Goal: Task Accomplishment & Management: Manage account settings

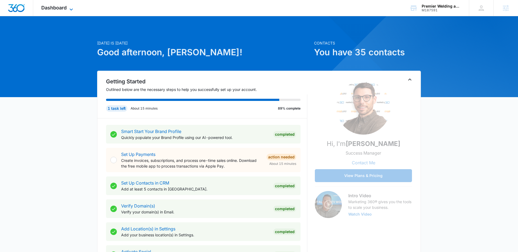
click at [71, 9] on icon at bounding box center [71, 9] width 6 height 6
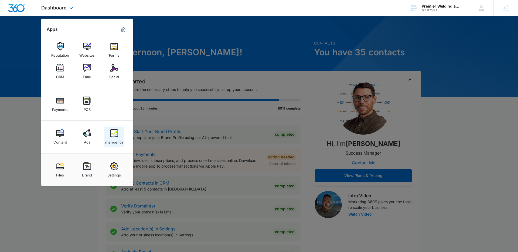
click at [114, 138] on div "Intelligence" at bounding box center [113, 140] width 19 height 7
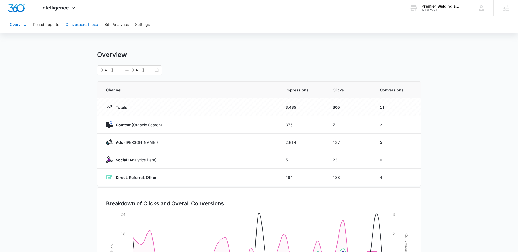
click at [81, 27] on button "Conversions Inbox" at bounding box center [82, 24] width 33 height 17
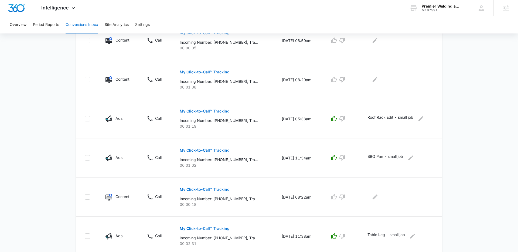
scroll to position [307, 0]
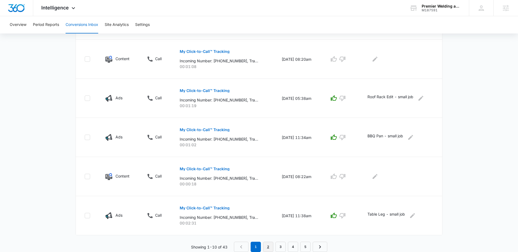
click at [270, 248] on link "2" at bounding box center [268, 247] width 10 height 10
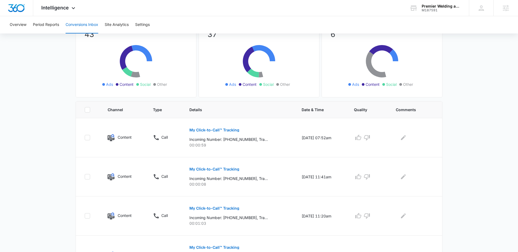
scroll to position [66, 0]
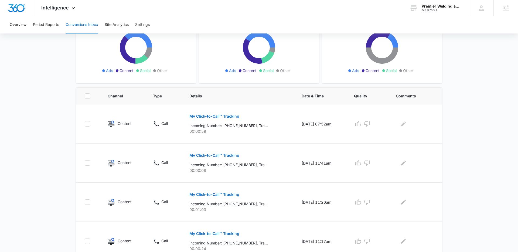
click at [51, 60] on main "Filters 07/14/2025 08/13/2025 New Conversion Total Conversions: 43 Ads Content …" at bounding box center [259, 242] width 518 height 539
click at [59, 71] on main "Filters 07/14/2025 08/13/2025 New Conversion Total Conversions: 43 Ads Content …" at bounding box center [259, 242] width 518 height 539
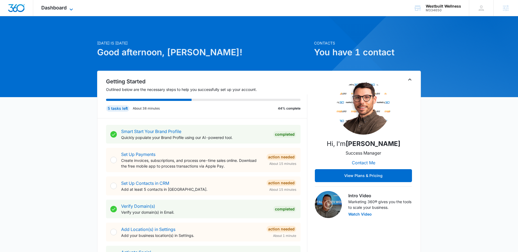
click at [70, 8] on icon at bounding box center [71, 9] width 6 height 6
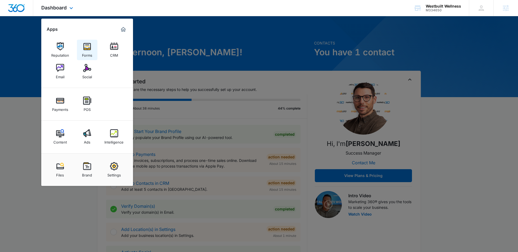
click at [90, 47] on img at bounding box center [87, 46] width 8 height 8
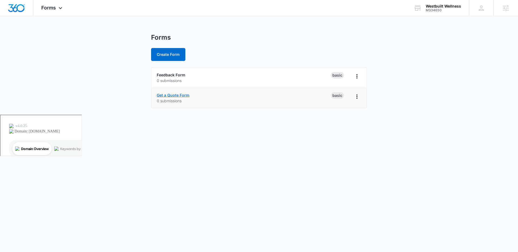
click at [186, 96] on link "Get a Quote Form" at bounding box center [173, 95] width 33 height 5
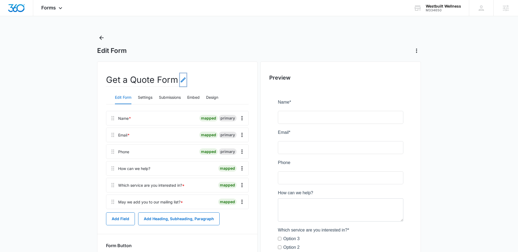
click at [181, 80] on icon "Edit Form Name" at bounding box center [183, 80] width 6 height 6
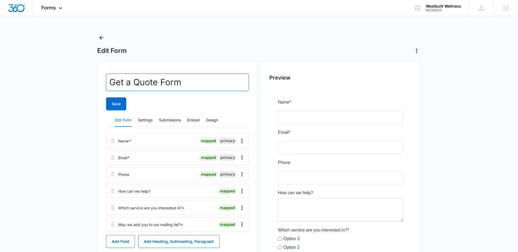
drag, startPoint x: 186, startPoint y: 81, endPoint x: 96, endPoint y: 77, distance: 91.0
click at [96, 77] on main "Edit Form Get a Quote Form Save Edit Form Settings Submissions Embed Design Nam…" at bounding box center [259, 187] width 518 height 309
type input "Contact Us"
click at [49, 82] on main "Edit Form Contact Us Save Edit Form Settings Submissions Embed Design Name * ma…" at bounding box center [259, 187] width 518 height 309
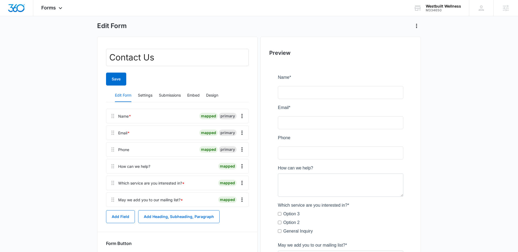
scroll to position [36, 0]
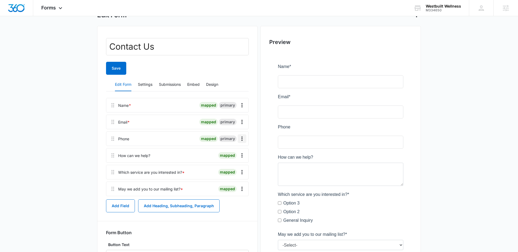
click at [240, 138] on icon "Overflow Menu" at bounding box center [242, 138] width 6 height 6
click at [233, 163] on div "Delete" at bounding box center [227, 162] width 11 height 4
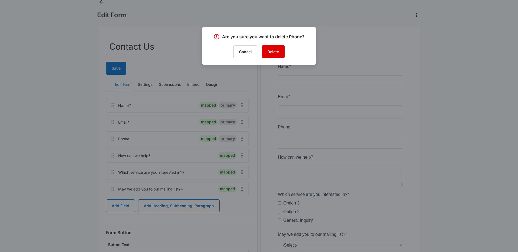
click at [271, 54] on button "Delete" at bounding box center [273, 51] width 23 height 13
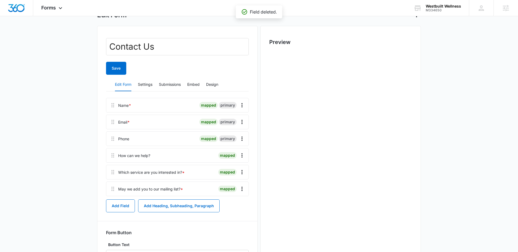
scroll to position [0, 0]
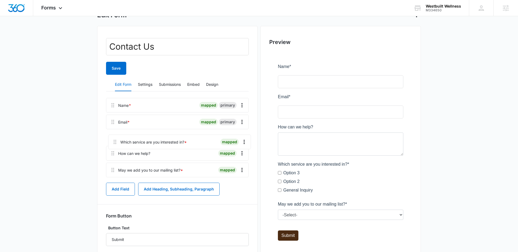
drag, startPoint x: 111, startPoint y: 157, endPoint x: 114, endPoint y: 139, distance: 17.7
click at [114, 139] on div "Name * mapped primary Email * mapped primary How can we help? mapped Which serv…" at bounding box center [177, 138] width 143 height 81
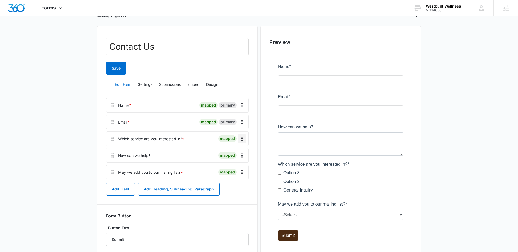
click at [241, 138] on icon "Overflow Menu" at bounding box center [242, 138] width 6 height 6
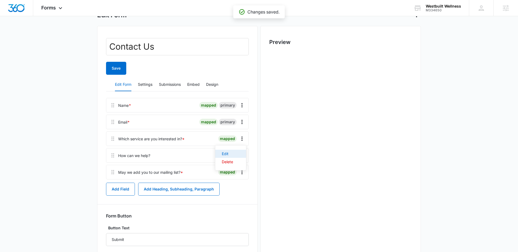
click at [228, 152] on div "Edit" at bounding box center [227, 154] width 11 height 4
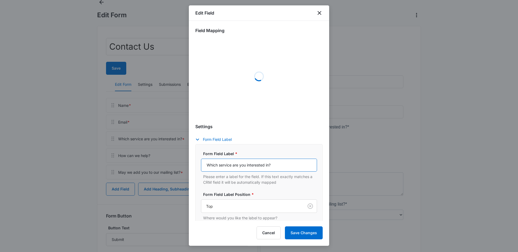
click at [228, 165] on input "Which service are you interested in?" at bounding box center [259, 165] width 116 height 13
select select "350"
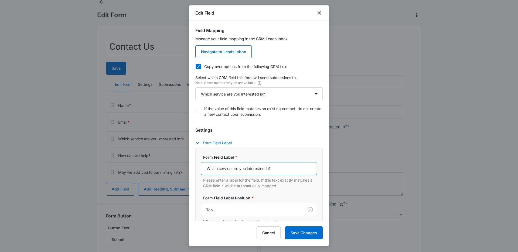
click at [228, 165] on input "Which service are you interested in?" at bounding box center [259, 168] width 116 height 13
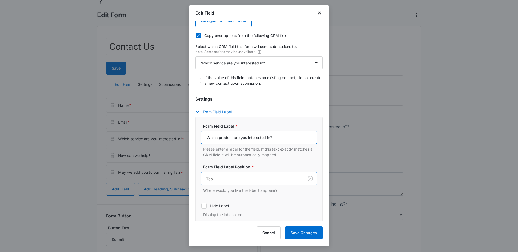
scroll to position [30, 0]
type input "Which product are you interested in?"
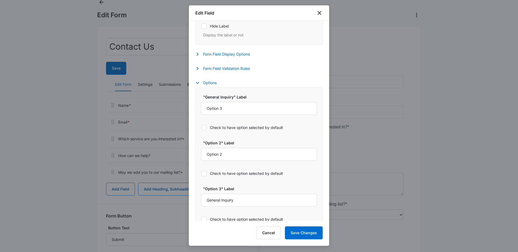
scroll to position [209, 0]
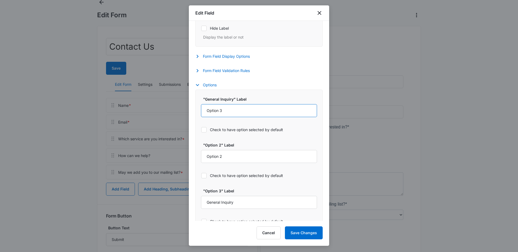
click at [234, 110] on input "Option 3" at bounding box center [259, 110] width 116 height 13
click at [237, 110] on input "Option 3" at bounding box center [259, 110] width 116 height 13
drag, startPoint x: 196, startPoint y: 107, endPoint x: 173, endPoint y: 103, distance: 23.3
click at [173, 103] on body "Forms Apps Reputation Forms CRM Email Social Payments POS Content Ads Intellige…" at bounding box center [259, 147] width 518 height 364
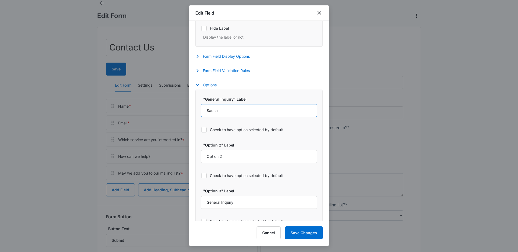
type input "Sauna"
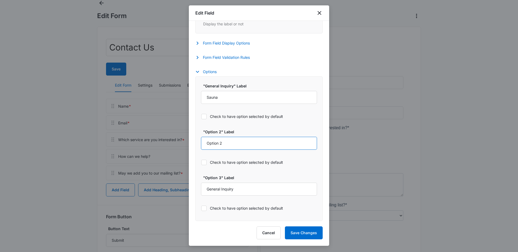
drag, startPoint x: 229, startPoint y: 143, endPoint x: 198, endPoint y: 137, distance: 31.7
click at [195, 139] on div ""General Inquiry" Label Sauna Check to have option selected by default "Option …" at bounding box center [258, 148] width 127 height 145
type input "Cold Plunge"
drag, startPoint x: 254, startPoint y: 191, endPoint x: 182, endPoint y: 188, distance: 72.1
click at [182, 188] on body "Forms Apps Reputation Forms CRM Email Social Payments POS Content Ads Intellige…" at bounding box center [259, 147] width 518 height 364
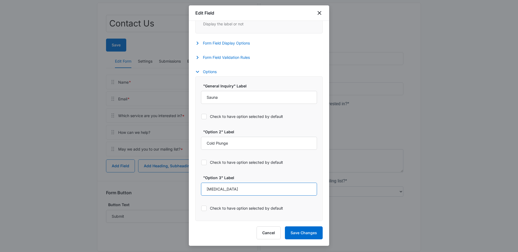
scroll to position [69, 0]
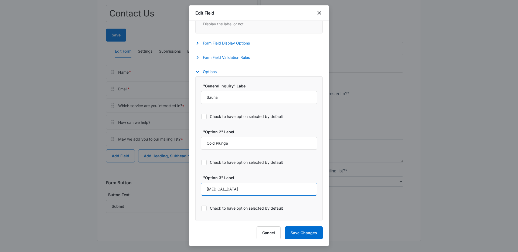
type input "Cryotherapy"
click at [300, 233] on button "Save Changes" at bounding box center [304, 232] width 38 height 13
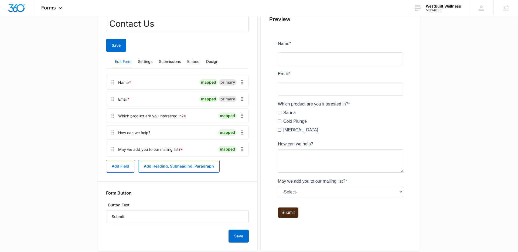
scroll to position [56, 0]
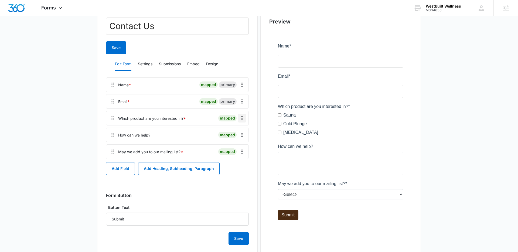
click at [243, 118] on icon "Overflow Menu" at bounding box center [242, 118] width 6 height 6
click at [228, 133] on div "Edit" at bounding box center [227, 133] width 11 height 4
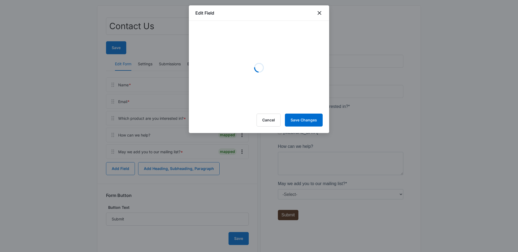
select select "350"
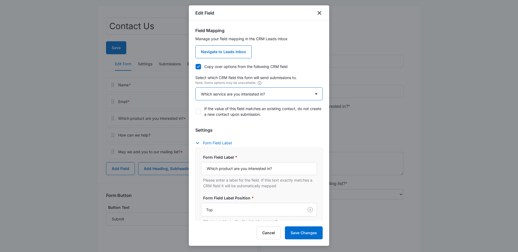
click at [290, 96] on select "Select An Option Select An Option Review Request Which service are you interest…" at bounding box center [258, 93] width 127 height 13
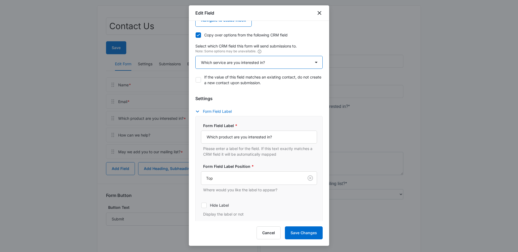
scroll to position [38, 0]
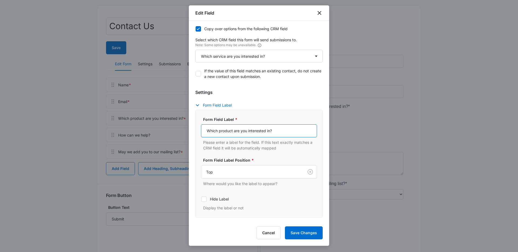
click at [233, 131] on input "Which product are you interested in?" at bounding box center [259, 130] width 116 height 13
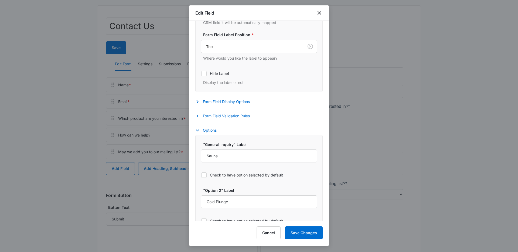
scroll to position [179, 0]
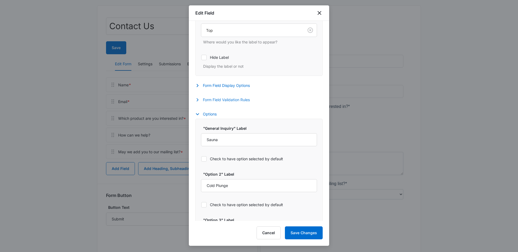
type input "Which product(s) are you interested in?"
click at [230, 100] on button "Form Field Validation Rules" at bounding box center [225, 100] width 60 height 6
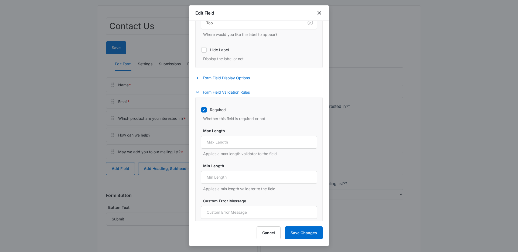
scroll to position [194, 0]
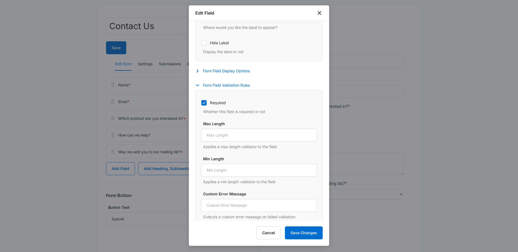
click at [204, 103] on icon at bounding box center [204, 102] width 5 height 5
click at [201, 103] on input "Required" at bounding box center [201, 103] width 0 height 0
checkbox input "false"
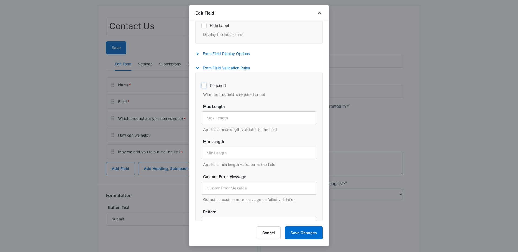
scroll to position [203, 0]
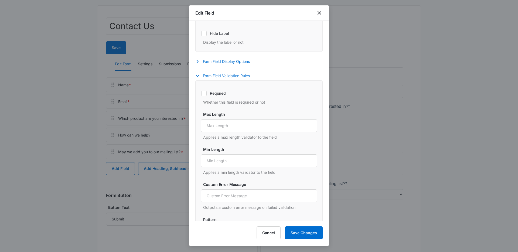
click at [197, 76] on icon "button" at bounding box center [197, 76] width 6 height 6
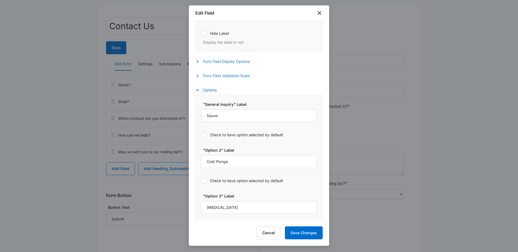
click at [198, 62] on icon "button" at bounding box center [197, 61] width 6 height 6
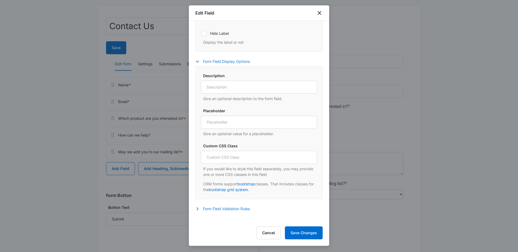
click at [199, 59] on icon "button" at bounding box center [197, 61] width 6 height 6
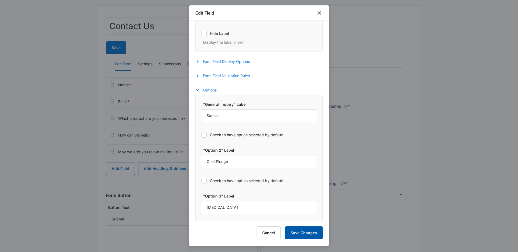
click at [305, 231] on button "Save Changes" at bounding box center [304, 232] width 38 height 13
click at [85, 142] on div at bounding box center [259, 126] width 518 height 252
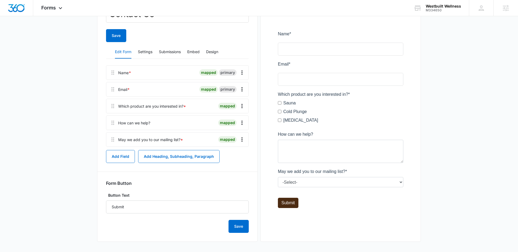
scroll to position [69, 0]
click at [241, 227] on button "Save" at bounding box center [239, 225] width 20 height 13
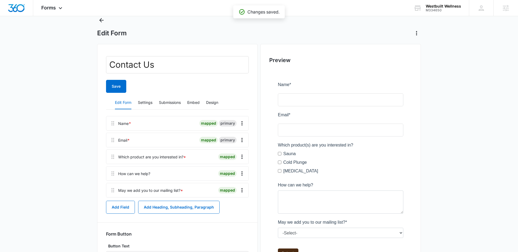
scroll to position [0, 0]
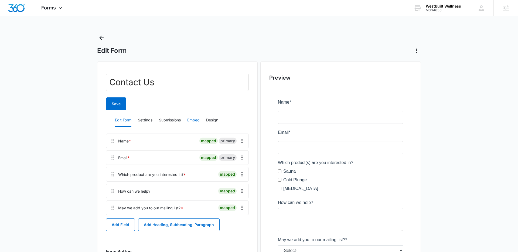
click at [193, 121] on button "Embed" at bounding box center [193, 120] width 12 height 13
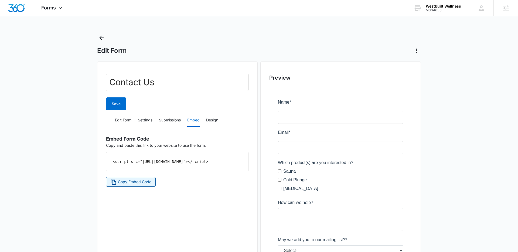
click at [141, 185] on span "Copy Embed Code" at bounding box center [134, 182] width 33 height 6
drag, startPoint x: 210, startPoint y: 123, endPoint x: 188, endPoint y: 123, distance: 22.4
click at [210, 122] on button "Design" at bounding box center [212, 120] width 12 height 13
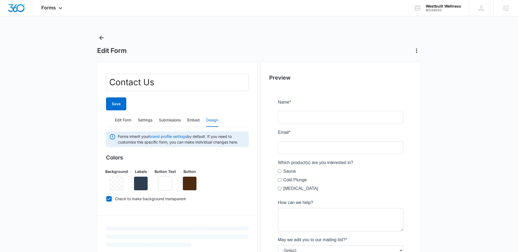
click at [76, 123] on main "Edit Form Contact Us Save Edit Form Settings Submissions Embed Design Forms inh…" at bounding box center [259, 221] width 518 height 376
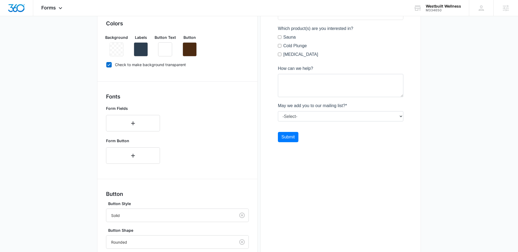
scroll to position [133, 0]
click at [74, 102] on main "Edit Form Contact Us Save Edit Form Settings Submissions Embed Design Forms inh…" at bounding box center [259, 113] width 518 height 427
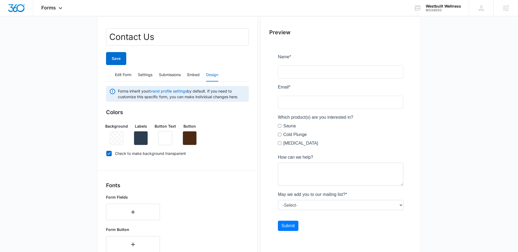
scroll to position [40, 0]
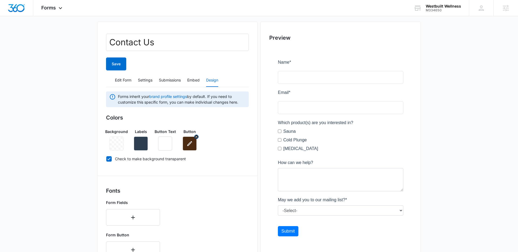
click at [190, 141] on icon "button" at bounding box center [189, 143] width 6 height 6
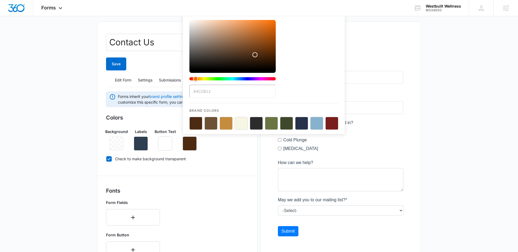
click at [255, 123] on button "color-picker-container" at bounding box center [256, 123] width 13 height 13
type input "#2C2C2C"
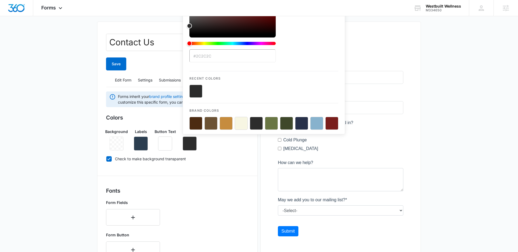
click at [244, 148] on div "Background Labels Button Text Button #2C2C2C Recent Colors Brand Colors" at bounding box center [177, 137] width 143 height 26
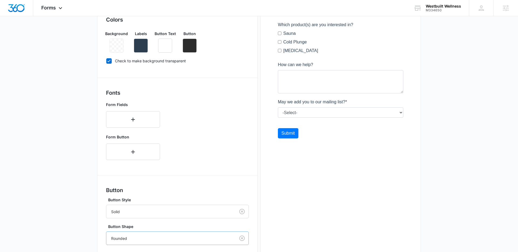
scroll to position [208, 0]
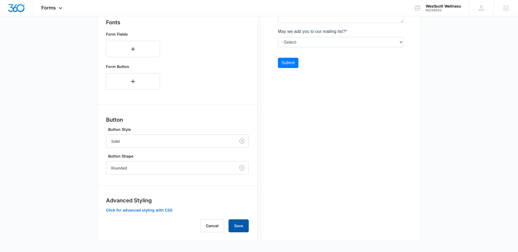
drag, startPoint x: 235, startPoint y: 223, endPoint x: 235, endPoint y: 219, distance: 4.1
click at [235, 222] on button "Save" at bounding box center [239, 225] width 20 height 13
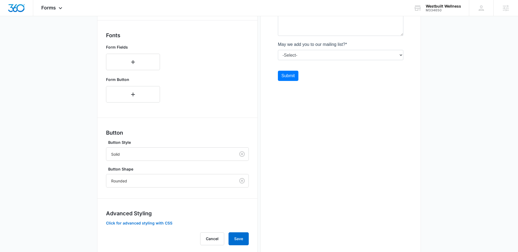
scroll to position [184, 0]
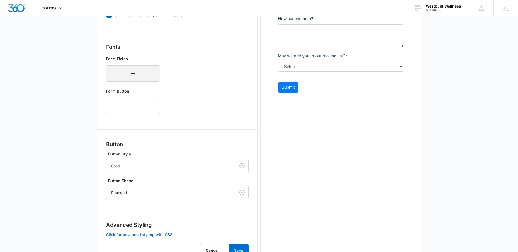
click at [136, 74] on icon "button" at bounding box center [133, 73] width 6 height 6
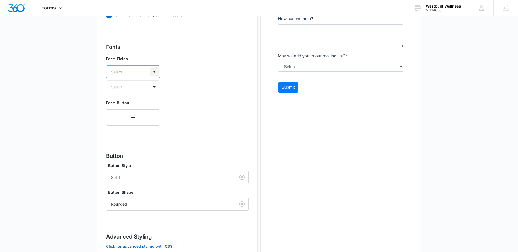
click at [153, 73] on div at bounding box center [154, 71] width 9 height 9
type input "l"
click at [179, 55] on div "Form Fields Calisto MT, 9 of 50. 50 results available. Use Up and Down to choos…" at bounding box center [177, 75] width 143 height 42
click at [151, 70] on div at bounding box center [154, 71] width 9 height 9
type input "open"
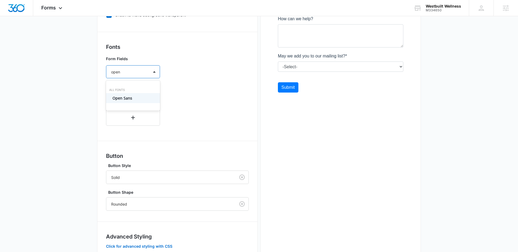
click at [124, 97] on p "Open Sans" at bounding box center [133, 98] width 40 height 6
drag, startPoint x: 185, startPoint y: 94, endPoint x: 183, endPoint y: 97, distance: 3.3
click at [185, 94] on div "Form Fields option Open Sans, selected. Open Sans Select..." at bounding box center [177, 75] width 143 height 42
click at [136, 118] on button "button" at bounding box center [133, 118] width 54 height 16
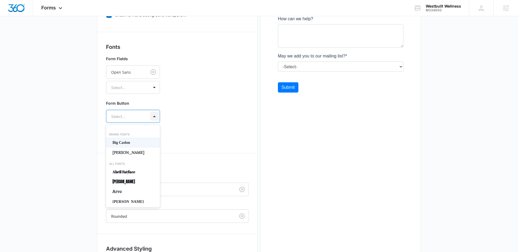
click at [157, 115] on div at bounding box center [154, 116] width 9 height 9
type input "open"
drag, startPoint x: 127, startPoint y: 144, endPoint x: 98, endPoint y: 144, distance: 28.9
click at [126, 144] on p "Open Sans" at bounding box center [133, 143] width 40 height 6
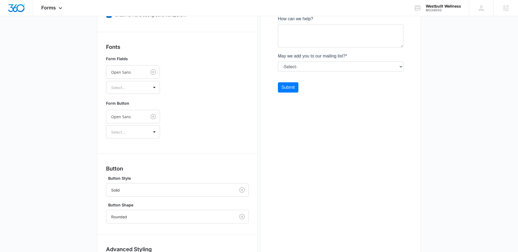
click at [81, 142] on main "Edit Form Contact Us Save Edit Form Settings Submissions Embed Design Forms inh…" at bounding box center [259, 75] width 518 height 451
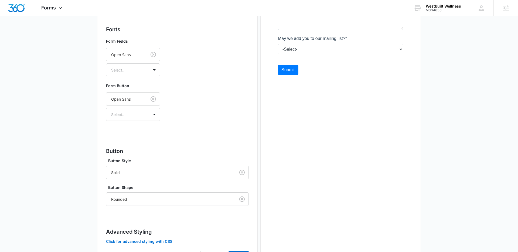
scroll to position [233, 0]
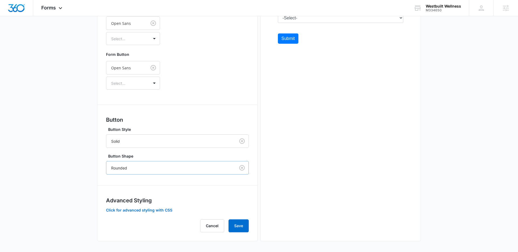
click at [168, 169] on div at bounding box center [169, 168] width 117 height 7
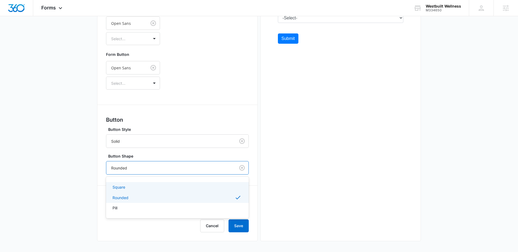
click at [131, 186] on div "Square" at bounding box center [177, 187] width 129 height 6
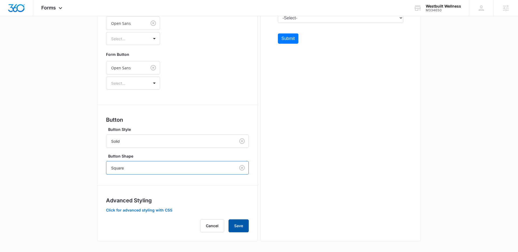
click at [234, 226] on button "Save" at bounding box center [239, 225] width 20 height 13
click at [242, 226] on button "Save" at bounding box center [239, 225] width 20 height 13
click at [68, 91] on main "Edit Form Contact Us Save Edit Form Settings Submissions Embed Design Forms inh…" at bounding box center [259, 26] width 518 height 451
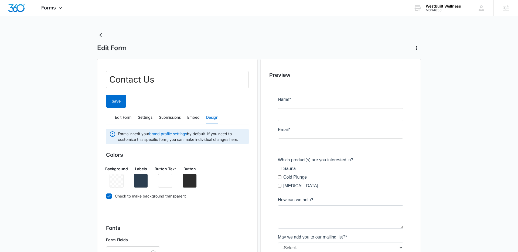
scroll to position [0, 0]
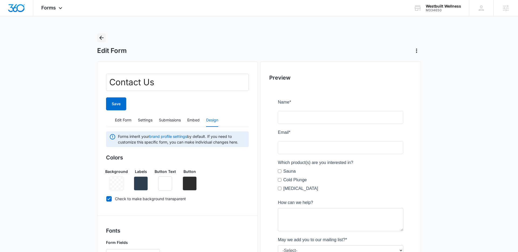
click at [103, 38] on icon "Back" at bounding box center [101, 38] width 6 height 6
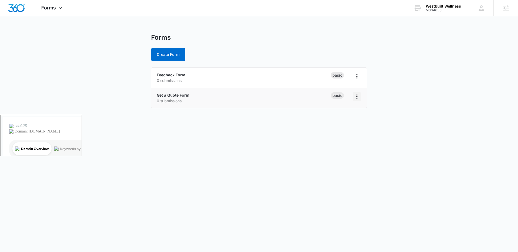
click at [359, 98] on icon "Overflow Menu" at bounding box center [357, 96] width 6 height 6
click at [343, 112] on div "Rename" at bounding box center [339, 112] width 17 height 4
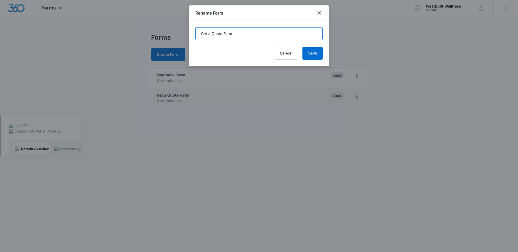
drag, startPoint x: 222, startPoint y: 34, endPoint x: 193, endPoint y: 33, distance: 28.6
click at [193, 33] on div "Get a Quote Form Cancel Save" at bounding box center [259, 43] width 140 height 45
type input "Contact Form"
click at [313, 50] on button "Save" at bounding box center [312, 53] width 20 height 13
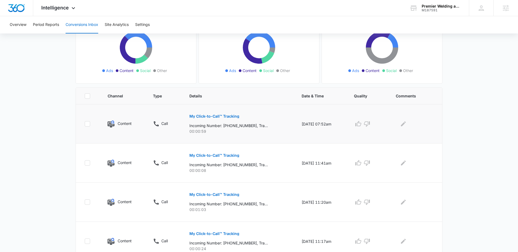
click at [202, 116] on p "My Click-to-Call™ Tracking" at bounding box center [214, 116] width 50 height 4
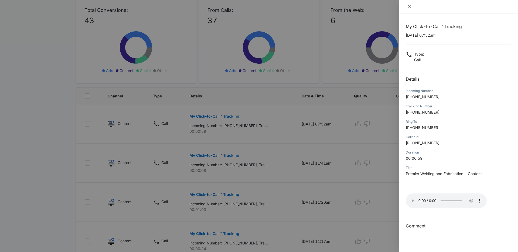
click at [409, 6] on icon "close" at bounding box center [409, 6] width 3 height 3
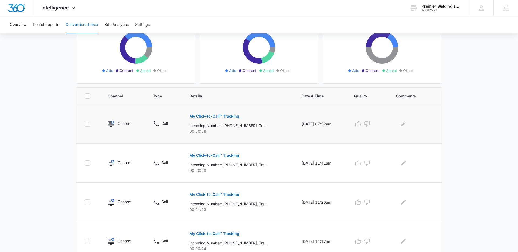
click at [404, 129] on td at bounding box center [415, 123] width 53 height 39
click at [404, 127] on icon "Edit Comments" at bounding box center [403, 124] width 6 height 6
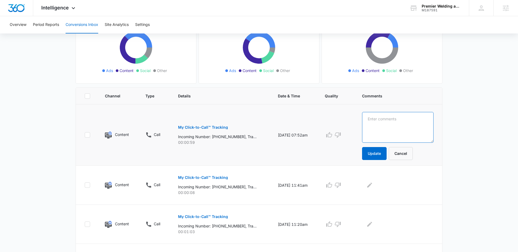
click at [405, 127] on textarea at bounding box center [398, 127] width 72 height 31
type textarea "Midwest Tech Institute - Audit?"
click at [387, 157] on button "Update" at bounding box center [374, 153] width 25 height 13
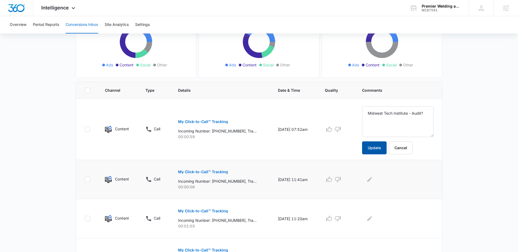
scroll to position [80, 0]
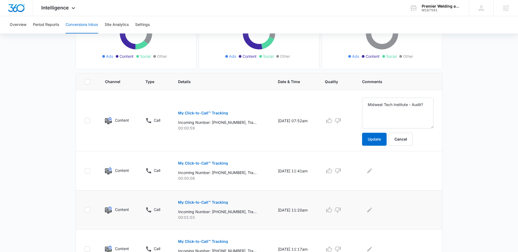
click at [213, 201] on p "My Click-to-Call™ Tracking" at bounding box center [203, 202] width 50 height 4
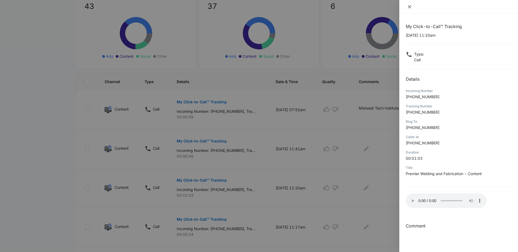
click at [409, 7] on icon "close" at bounding box center [409, 6] width 3 height 3
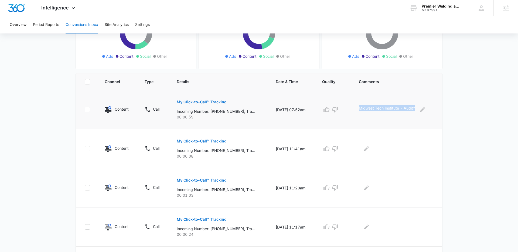
drag, startPoint x: 362, startPoint y: 109, endPoint x: 417, endPoint y: 111, distance: 54.5
click at [415, 111] on p "Midwest Tech Institute - Audit?" at bounding box center [387, 109] width 56 height 9
copy p "Midwest Tech Institute - Audit?"
click at [368, 188] on icon "Edit Comments" at bounding box center [366, 187] width 5 height 5
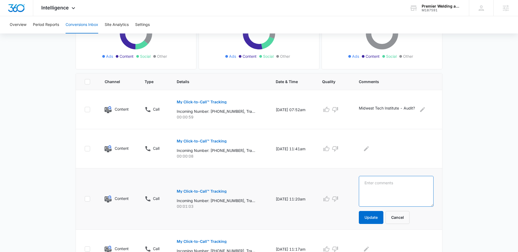
click at [395, 187] on textarea at bounding box center [396, 191] width 75 height 31
paste textarea "Midwest Tech Institute - Audit?"
drag, startPoint x: 368, startPoint y: 183, endPoint x: 376, endPoint y: 186, distance: 8.8
click at [368, 183] on textarea "Midwest Tech Institute - Audit?" at bounding box center [396, 191] width 75 height 31
type textarea "Midwest Tech Institute - Audit?"
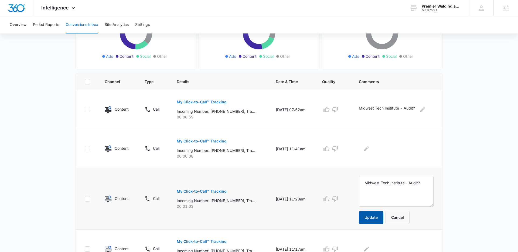
drag, startPoint x: 372, startPoint y: 213, endPoint x: 369, endPoint y: 207, distance: 7.0
click at [372, 213] on button "Update" at bounding box center [371, 217] width 25 height 13
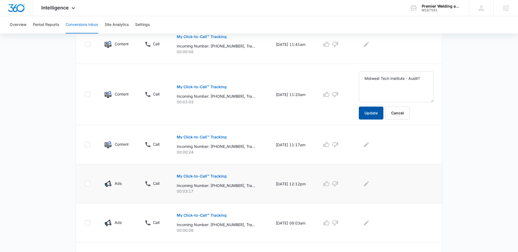
scroll to position [185, 0]
click at [208, 176] on p "My Click-to-Call™ Tracking" at bounding box center [202, 176] width 50 height 4
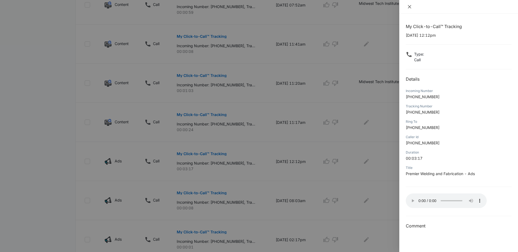
click at [410, 7] on icon "close" at bounding box center [409, 6] width 3 height 3
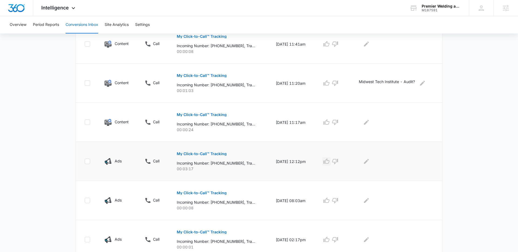
click at [330, 162] on icon "button" at bounding box center [326, 161] width 6 height 6
click at [368, 160] on icon "Edit Comments" at bounding box center [366, 161] width 6 height 6
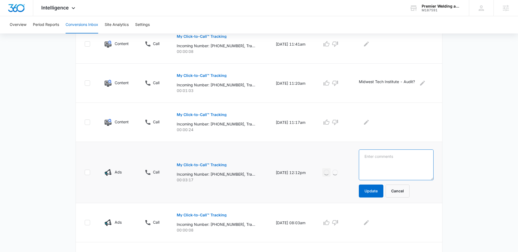
click at [388, 164] on textarea at bounding box center [396, 164] width 75 height 31
type textarea "Car Carrier Ramp - small job"
click at [377, 191] on button "Update" at bounding box center [371, 191] width 25 height 13
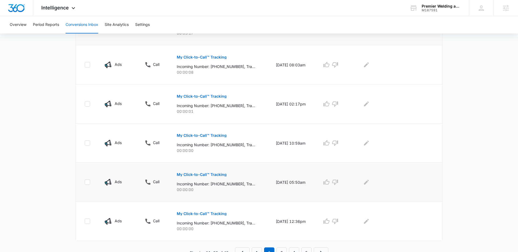
scroll to position [326, 0]
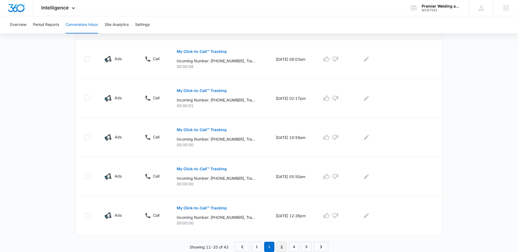
drag, startPoint x: 282, startPoint y: 243, endPoint x: 282, endPoint y: 240, distance: 3.0
click at [282, 243] on link "3" at bounding box center [282, 247] width 10 height 10
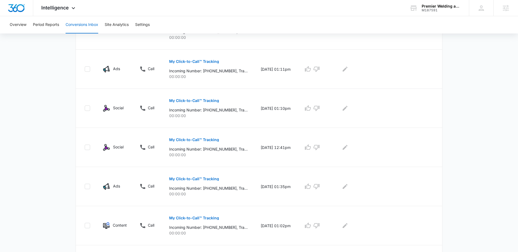
scroll to position [307, 0]
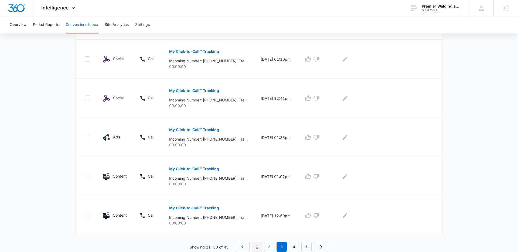
click at [257, 247] on link "1" at bounding box center [257, 247] width 10 height 10
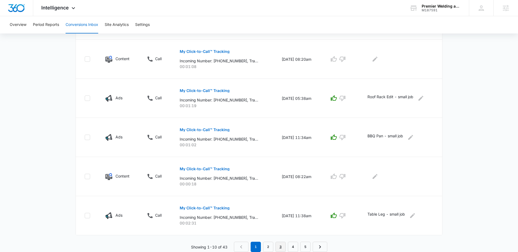
click at [280, 246] on link "3" at bounding box center [280, 247] width 10 height 10
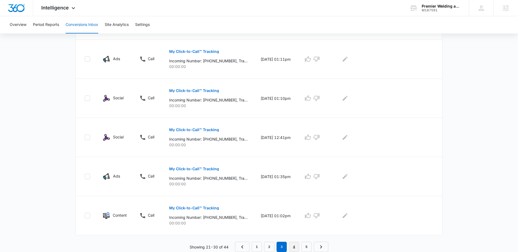
click at [296, 246] on link "4" at bounding box center [294, 247] width 10 height 10
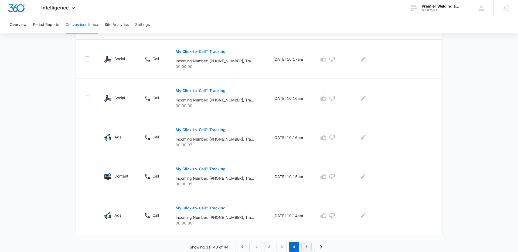
scroll to position [0, 0]
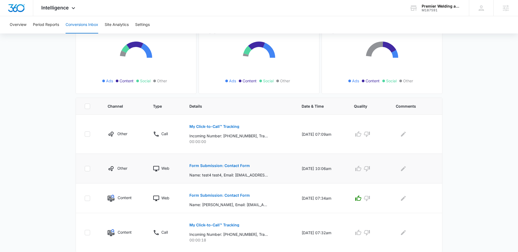
scroll to position [72, 0]
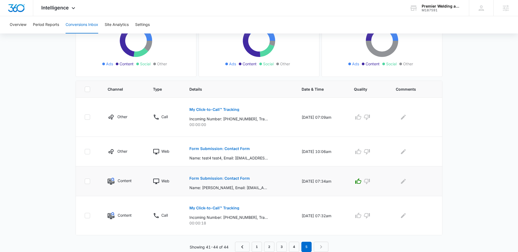
click at [226, 178] on p "Form Submission: Contact Form" at bounding box center [219, 178] width 60 height 4
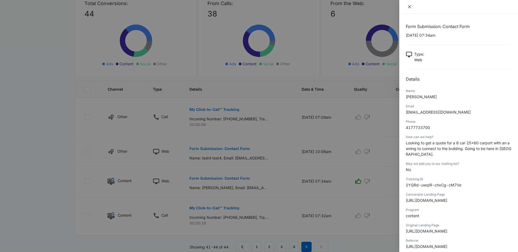
click at [410, 7] on icon "close" at bounding box center [409, 6] width 3 height 3
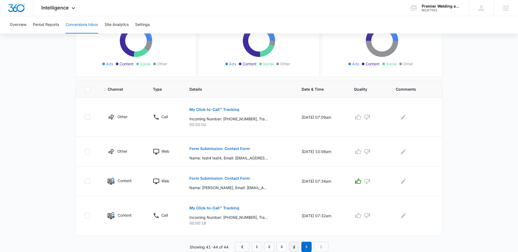
drag, startPoint x: 293, startPoint y: 245, endPoint x: 299, endPoint y: 228, distance: 18.0
click at [293, 244] on link "4" at bounding box center [294, 247] width 10 height 10
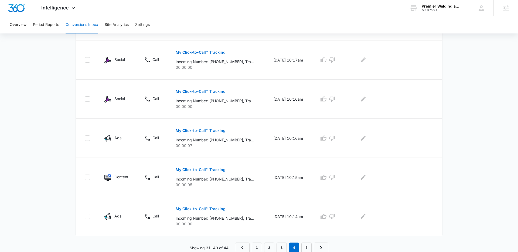
scroll to position [326, 0]
click at [257, 245] on link "1" at bounding box center [257, 247] width 10 height 10
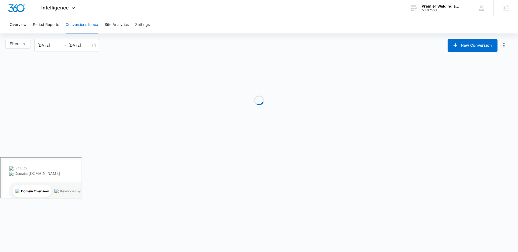
scroll to position [0, 0]
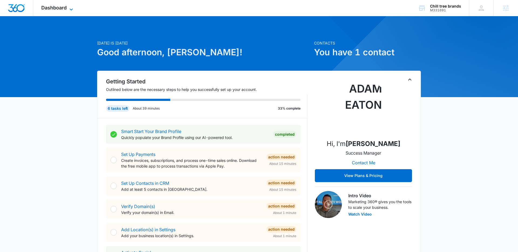
click at [73, 7] on icon at bounding box center [71, 9] width 6 height 6
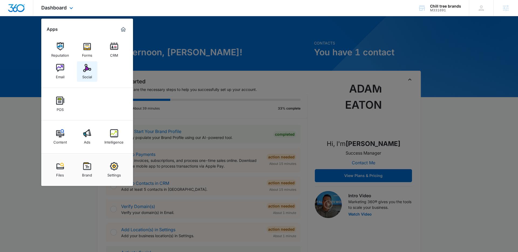
click at [91, 69] on link "Social" at bounding box center [87, 71] width 21 height 21
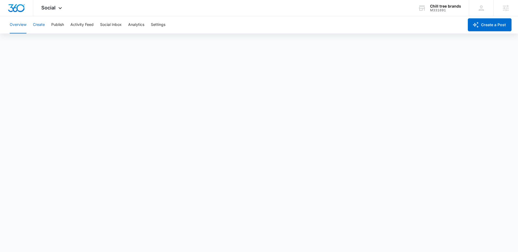
click at [42, 27] on button "Create" at bounding box center [39, 24] width 12 height 17
click at [61, 25] on button "Publish" at bounding box center [57, 24] width 13 height 17
click at [40, 22] on button "Create" at bounding box center [39, 24] width 12 height 17
click at [53, 42] on button "Approvals" at bounding box center [53, 41] width 18 height 15
click at [53, 11] on div "Social Apps Reputation Forms CRM Email Social POS Content Ads Intelligence File…" at bounding box center [52, 8] width 38 height 16
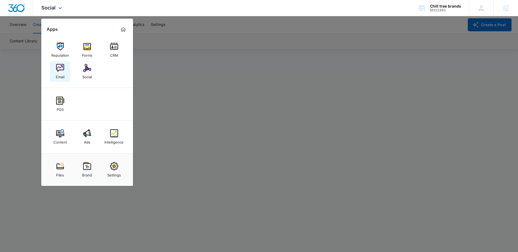
click at [59, 65] on img at bounding box center [60, 68] width 8 height 8
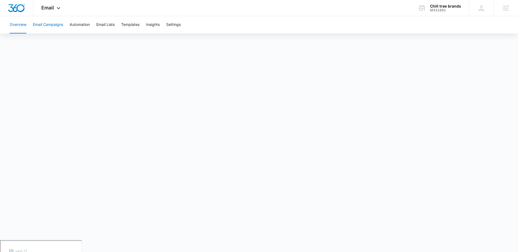
click at [53, 25] on button "Email Campaigns" at bounding box center [48, 24] width 30 height 17
click at [128, 23] on button "Templates" at bounding box center [130, 24] width 18 height 17
click at [131, 27] on button "Templates" at bounding box center [130, 24] width 18 height 17
click at [131, 24] on button "Templates" at bounding box center [130, 24] width 18 height 17
click at [47, 25] on button "Email Campaigns" at bounding box center [48, 24] width 30 height 17
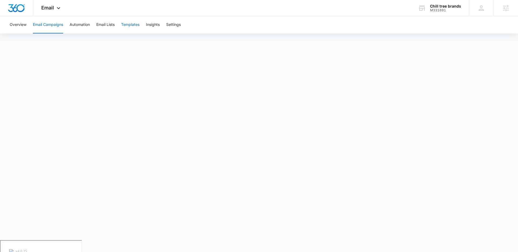
click at [132, 25] on button "Templates" at bounding box center [130, 24] width 18 height 17
drag, startPoint x: 246, startPoint y: 15, endPoint x: 273, endPoint y: 19, distance: 26.8
click at [246, 15] on div "Email Apps Reputation Forms CRM Email Social POS Content Ads Intelligence Files…" at bounding box center [259, 8] width 518 height 16
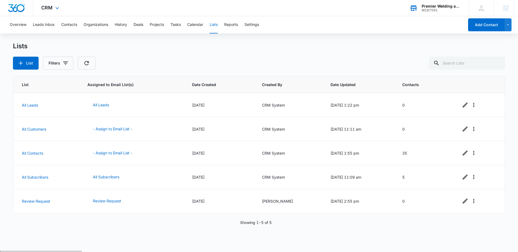
drag, startPoint x: 428, startPoint y: 8, endPoint x: 427, endPoint y: 15, distance: 6.3
click at [428, 8] on div "M187591" at bounding box center [441, 10] width 39 height 4
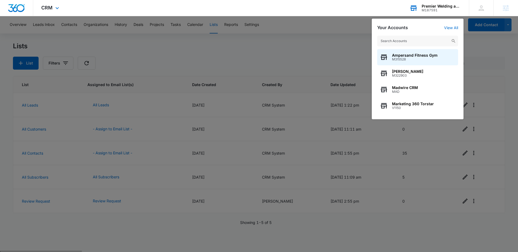
click at [417, 40] on input "text" at bounding box center [417, 41] width 81 height 11
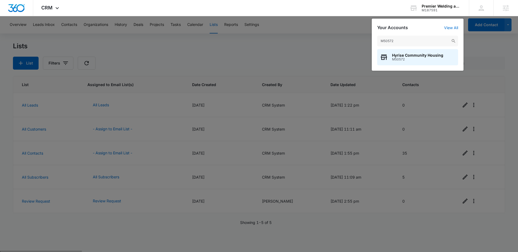
type input "M50572"
click at [400, 57] on span "Hyrise Community Housing" at bounding box center [417, 55] width 51 height 4
